Goal: Obtain resource: Obtain resource

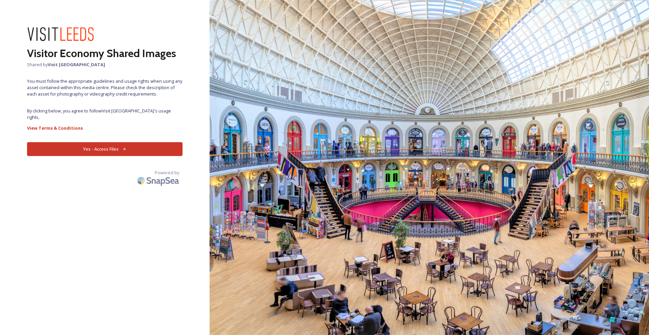
click at [125, 145] on button "Yes - Access Files" at bounding box center [105, 149] width 156 height 14
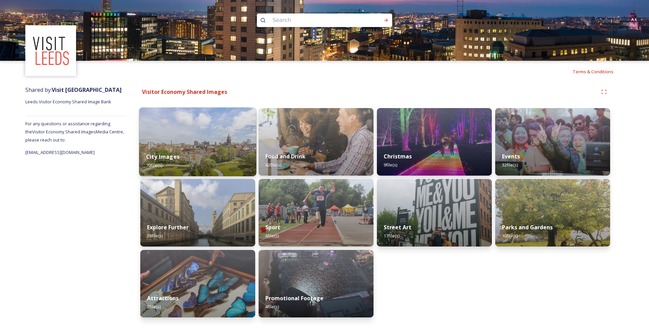
click at [233, 160] on div "City Images 70 file(s)" at bounding box center [197, 161] width 117 height 31
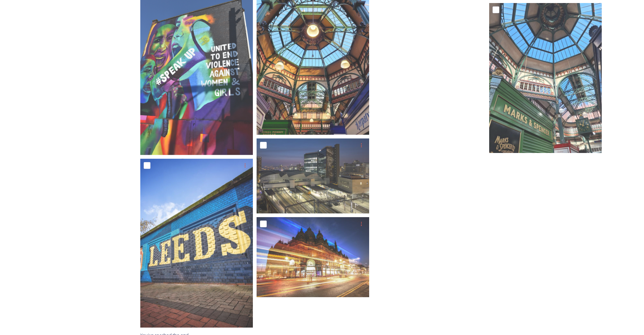
scroll to position [1708, 0]
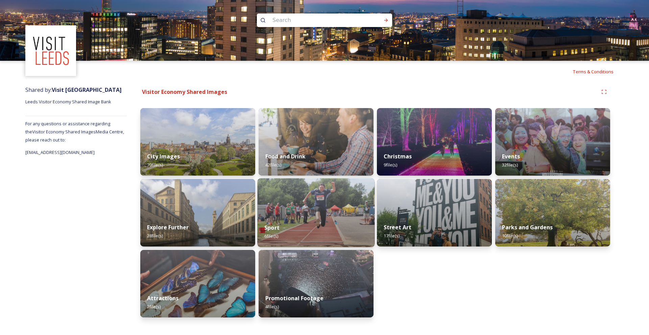
click at [302, 219] on div "Sport 6 file(s)" at bounding box center [316, 232] width 117 height 31
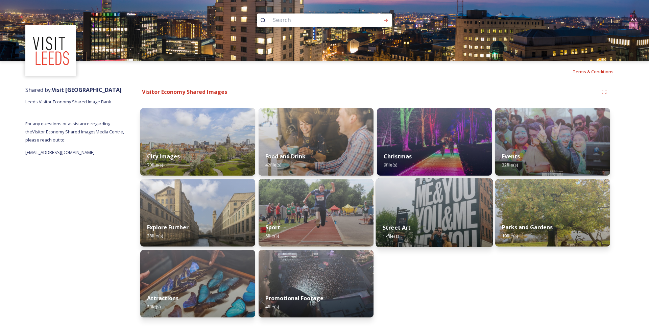
click at [445, 234] on div "Street Art 17 file(s)" at bounding box center [434, 232] width 117 height 31
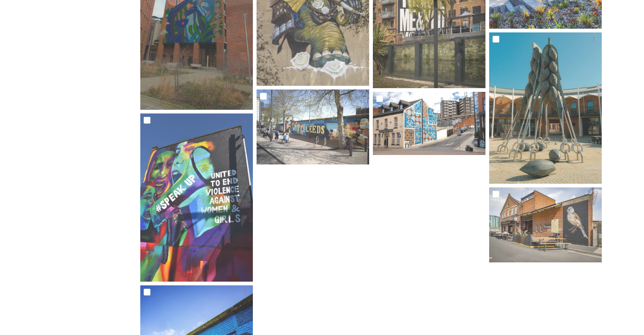
scroll to position [590, 0]
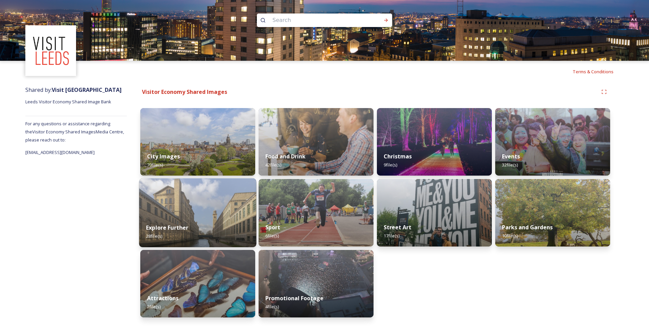
click at [202, 216] on img at bounding box center [197, 213] width 117 height 69
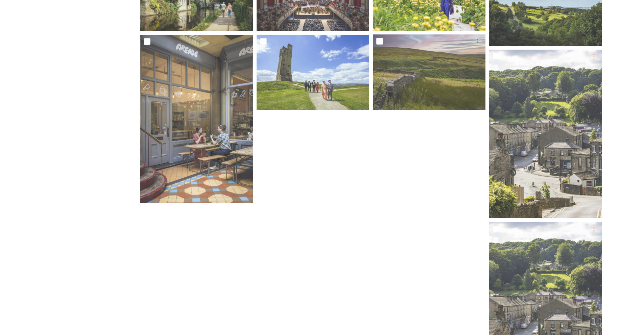
scroll to position [637, 0]
